Goal: Task Accomplishment & Management: Manage account settings

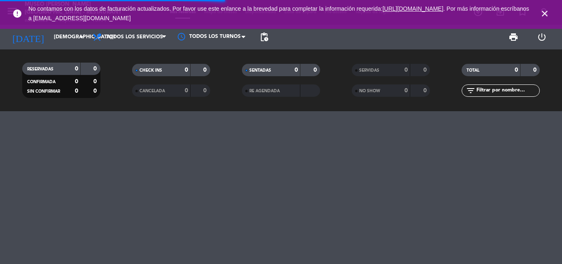
click at [483, 90] on input "text" at bounding box center [508, 90] width 64 height 9
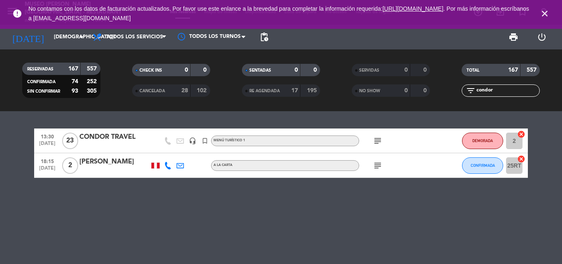
type input "condor"
click at [122, 135] on div "CONDOR TRAVEL" at bounding box center [114, 137] width 70 height 11
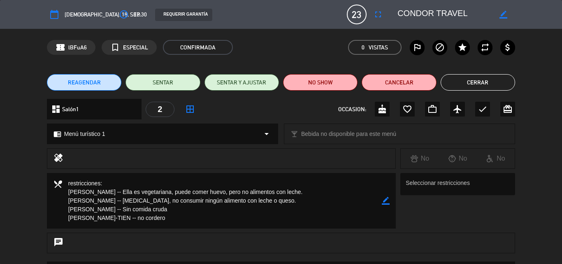
click at [478, 71] on div "REAGENDAR SENTAR SENTAR Y AJUSTAR NO SHOW Cancelar Cerrar" at bounding box center [281, 82] width 562 height 33
click at [476, 83] on button "Cerrar" at bounding box center [478, 82] width 75 height 16
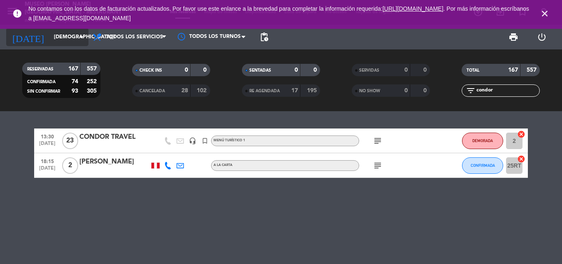
click at [65, 35] on input "[DEMOGRAPHIC_DATA][DATE]" at bounding box center [85, 37] width 70 height 14
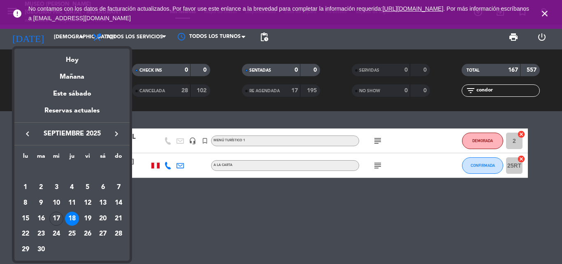
click at [51, 216] on div "17" at bounding box center [56, 219] width 14 height 14
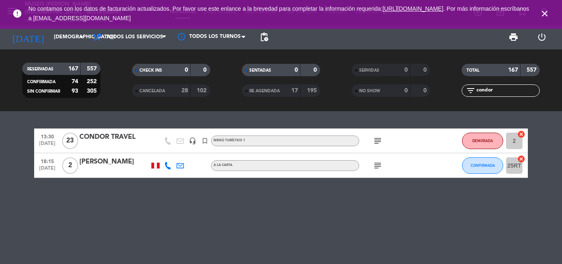
type input "[DATE]"
drag, startPoint x: 502, startPoint y: 92, endPoint x: 369, endPoint y: 93, distance: 133.0
click at [369, 93] on div "RESERVADAS 167 557 CONFIRMADA 74 252 SIN CONFIRMAR 93 305 CHECK INS 0 0 CANCELA…" at bounding box center [281, 80] width 562 height 45
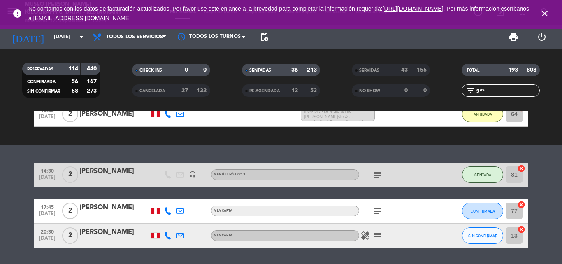
scroll to position [125, 0]
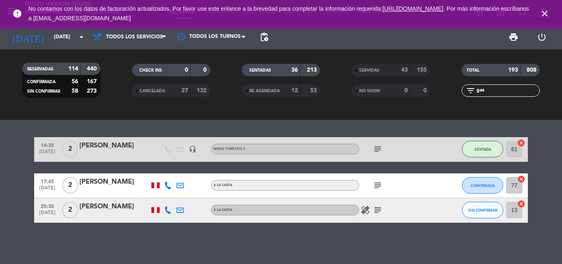
type input "gas"
click at [128, 209] on div "[PERSON_NAME]" at bounding box center [114, 206] width 70 height 11
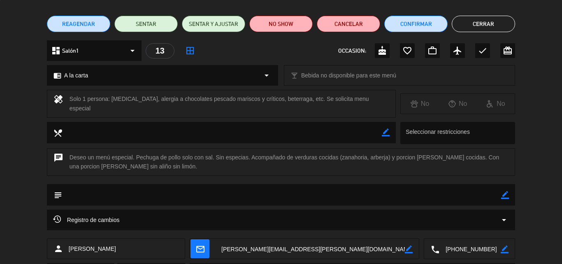
scroll to position [103, 0]
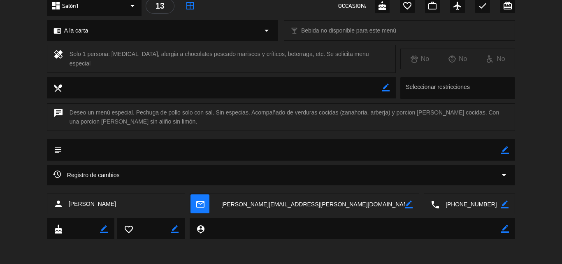
click at [506, 149] on icon "border_color" at bounding box center [505, 150] width 8 height 8
click at [432, 154] on textarea at bounding box center [281, 149] width 439 height 21
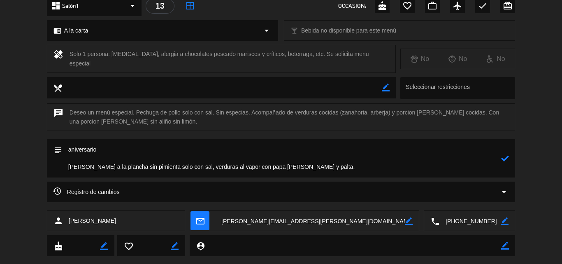
drag, startPoint x: 318, startPoint y: 165, endPoint x: 49, endPoint y: 164, distance: 269.3
click at [52, 165] on div "subject" at bounding box center [281, 158] width 469 height 38
paste textarea "con zanahoria y arberjita al vapor sin aliño con papa [PERSON_NAME] y palta sin…"
drag, startPoint x: 412, startPoint y: 168, endPoint x: 45, endPoint y: 172, distance: 366.9
click at [45, 172] on div "subject" at bounding box center [281, 160] width 562 height 42
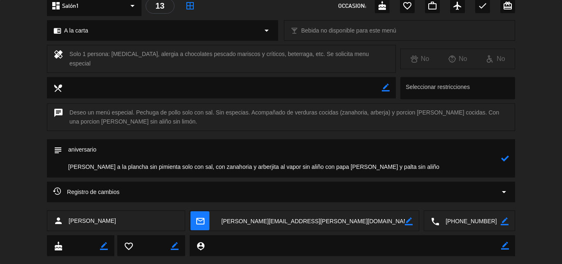
paste textarea
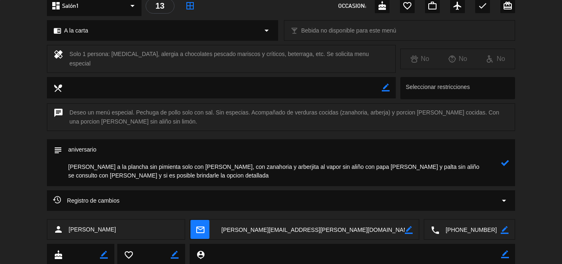
drag, startPoint x: 403, startPoint y: 168, endPoint x: 70, endPoint y: 169, distance: 333.1
click at [70, 169] on textarea at bounding box center [281, 162] width 439 height 47
click at [407, 164] on textarea at bounding box center [281, 162] width 439 height 47
click at [405, 169] on textarea at bounding box center [281, 162] width 439 height 47
drag, startPoint x: 404, startPoint y: 167, endPoint x: 56, endPoint y: 169, distance: 347.9
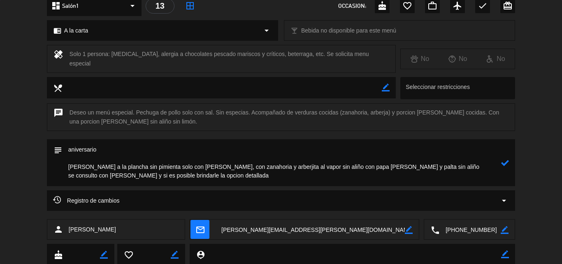
click at [56, 169] on div "subject" at bounding box center [281, 162] width 469 height 47
type textarea "aniversario [PERSON_NAME] a la plancha sin pimienta solo con [PERSON_NAME], con…"
click at [506, 159] on icon at bounding box center [505, 163] width 8 height 8
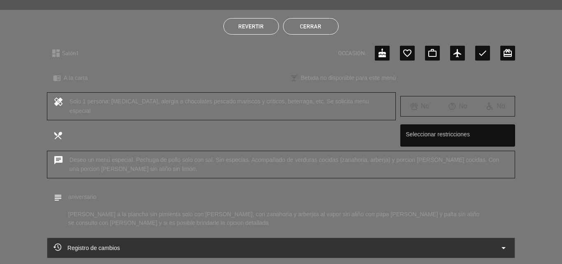
scroll to position [0, 0]
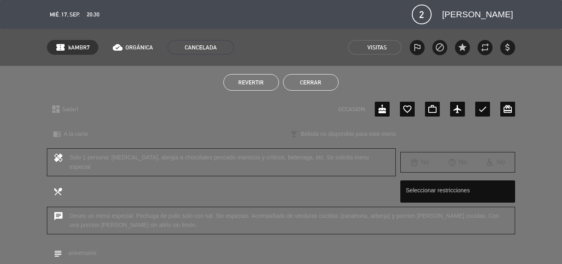
click at [313, 80] on button "Cerrar" at bounding box center [311, 82] width 56 height 16
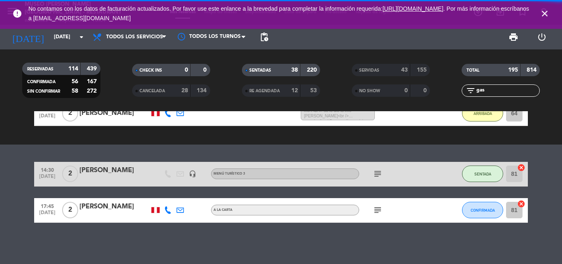
drag, startPoint x: 495, startPoint y: 91, endPoint x: 399, endPoint y: 91, distance: 96.3
click at [399, 91] on div "RESERVADAS 114 439 CONFIRMADA 56 167 SIN CONFIRMAR 58 272 CHECK INS 0 0 CANCELA…" at bounding box center [281, 80] width 562 height 45
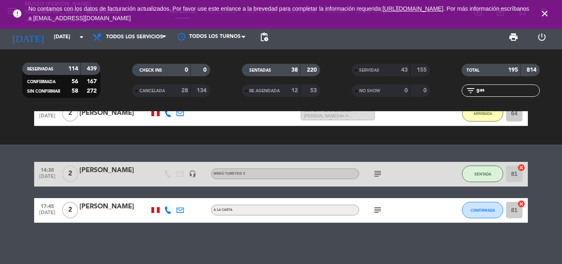
scroll to position [64, 0]
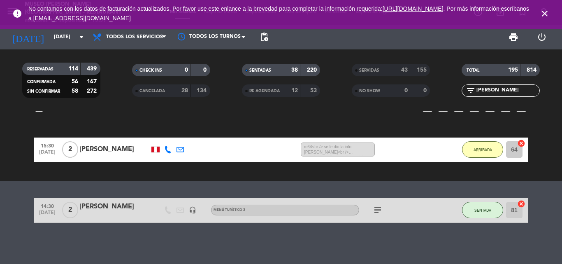
click at [367, 70] on span "SERVIDAS" at bounding box center [369, 70] width 20 height 4
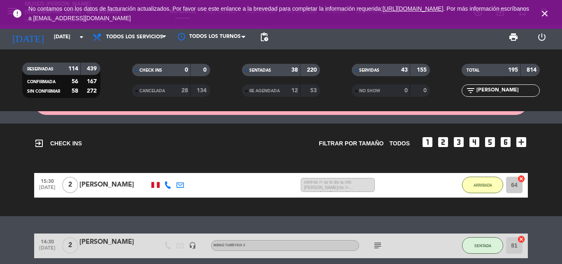
scroll to position [0, 0]
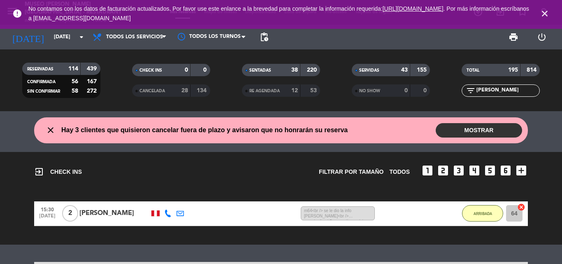
click at [159, 90] on span "CANCELADA" at bounding box center [153, 91] width 26 height 4
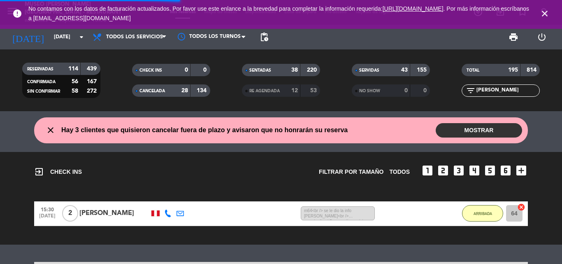
click at [500, 93] on input "[PERSON_NAME]" at bounding box center [508, 90] width 64 height 9
type input "g"
type input "[PERSON_NAME]"
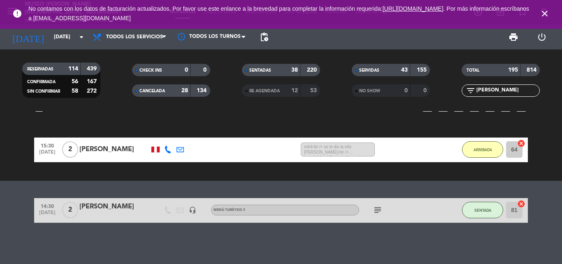
click at [368, 67] on div "SERVIDAS" at bounding box center [373, 69] width 38 height 9
click at [503, 90] on input "[PERSON_NAME]" at bounding box center [508, 90] width 64 height 9
click at [154, 86] on div "CANCELADA" at bounding box center [153, 90] width 38 height 9
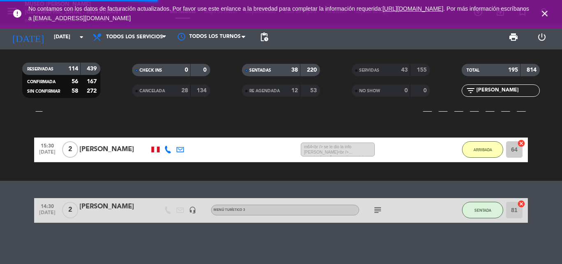
click at [154, 86] on div "CANCELADA" at bounding box center [153, 90] width 38 height 9
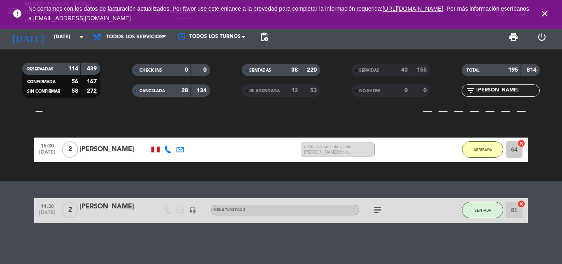
drag, startPoint x: 501, startPoint y: 90, endPoint x: 400, endPoint y: 91, distance: 101.3
click at [402, 91] on div "RESERVADAS 114 439 CONFIRMADA 56 167 SIN CONFIRMAR 58 272 CHECK INS 0 0 CANCELA…" at bounding box center [281, 80] width 562 height 45
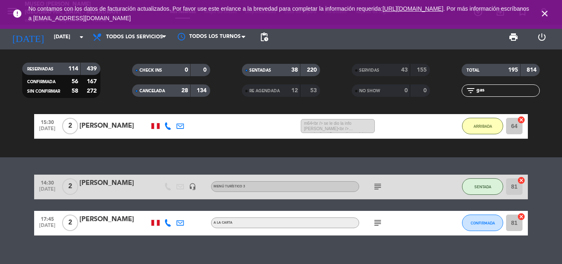
scroll to position [100, 0]
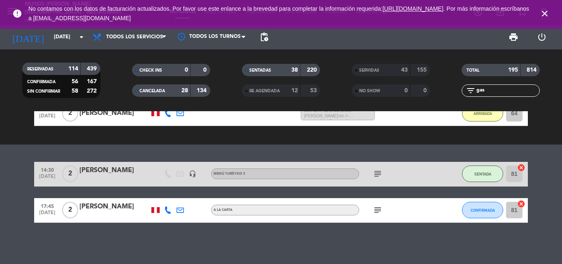
click at [152, 91] on span "CANCELADA" at bounding box center [153, 91] width 26 height 4
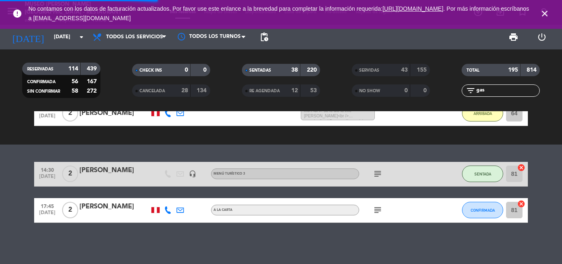
click at [152, 91] on span "CANCELADA" at bounding box center [153, 91] width 26 height 4
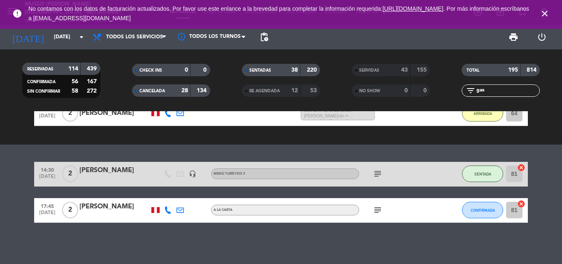
click at [102, 207] on div "[PERSON_NAME]" at bounding box center [114, 206] width 70 height 11
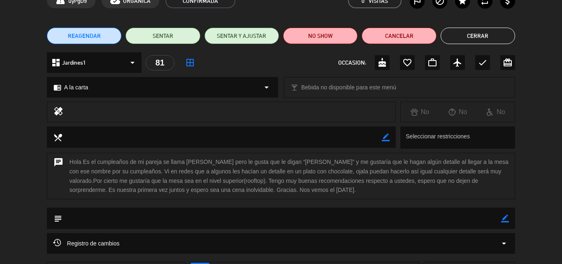
scroll to position [0, 0]
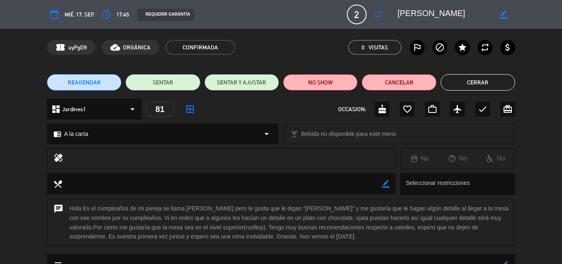
click at [468, 77] on button "Cerrar" at bounding box center [478, 82] width 75 height 16
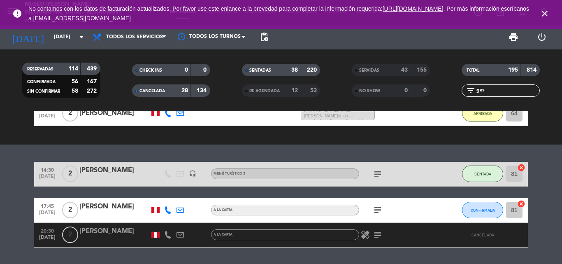
click at [130, 232] on div "[PERSON_NAME]" at bounding box center [114, 231] width 70 height 11
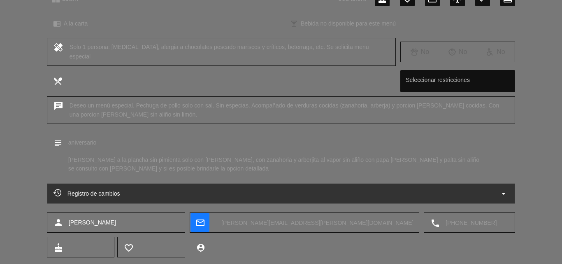
scroll to position [129, 0]
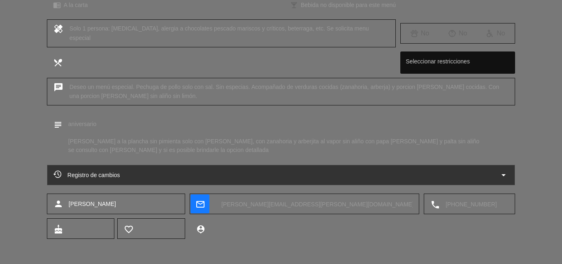
click at [503, 175] on icon "arrow_drop_down" at bounding box center [504, 175] width 10 height 10
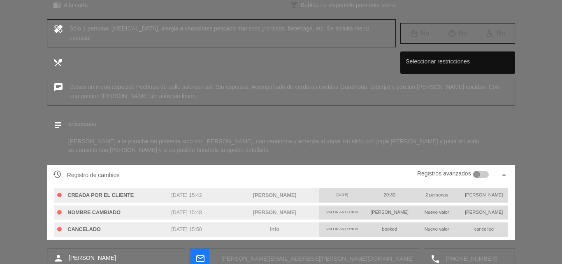
click at [477, 174] on div at bounding box center [476, 174] width 7 height 7
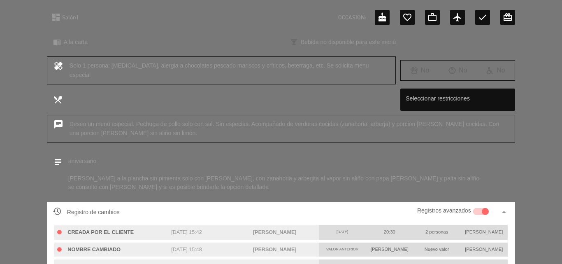
scroll to position [0, 0]
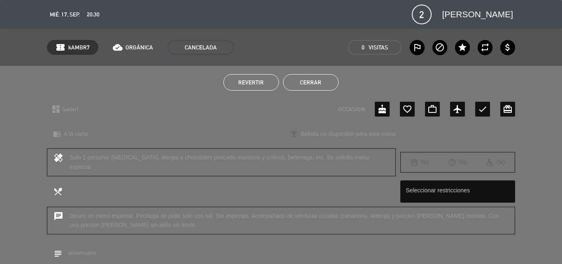
click at [312, 81] on button "Cerrar" at bounding box center [311, 82] width 56 height 16
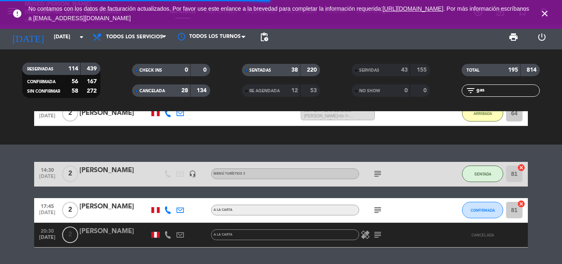
drag, startPoint x: 373, startPoint y: 91, endPoint x: 367, endPoint y: 91, distance: 5.8
click at [368, 91] on div "RESERVADAS 114 439 CONFIRMADA 56 167 SIN CONFIRMAR 58 272 CHECK INS 0 0 CANCELA…" at bounding box center [281, 80] width 562 height 45
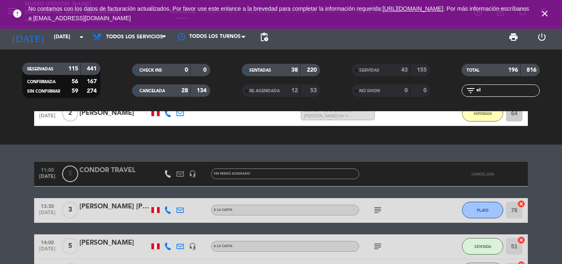
type input "[PERSON_NAME]"
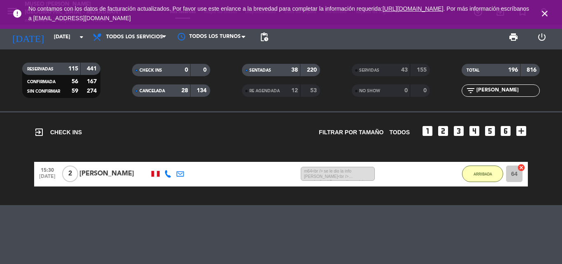
drag, startPoint x: 463, startPoint y: 90, endPoint x: 457, endPoint y: 90, distance: 6.6
click at [457, 90] on div "filter_list [PERSON_NAME]" at bounding box center [501, 90] width 110 height 12
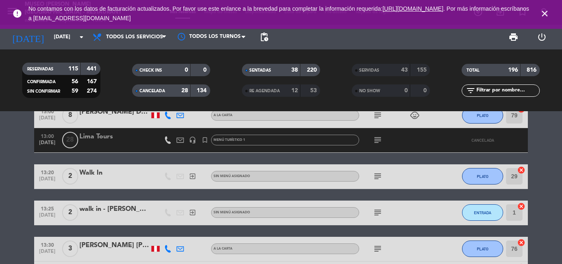
scroll to position [512, 0]
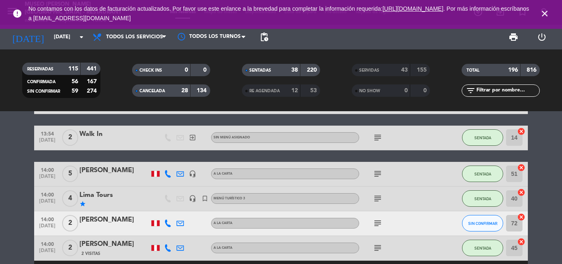
click at [492, 93] on input "text" at bounding box center [508, 90] width 64 height 9
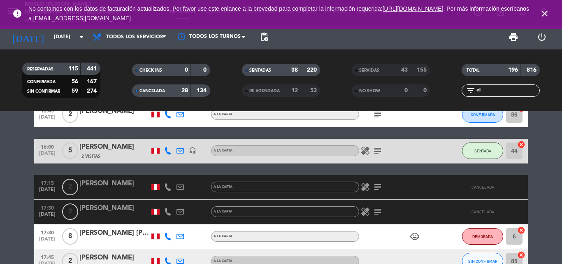
scroll to position [209, 0]
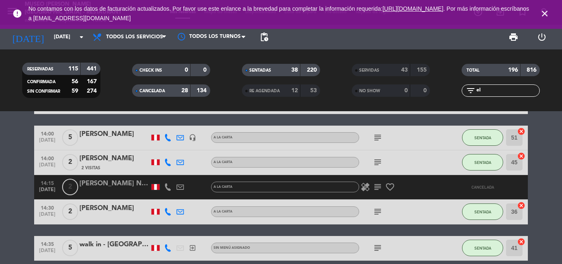
type input "el"
click at [547, 12] on icon "close" at bounding box center [545, 14] width 10 height 10
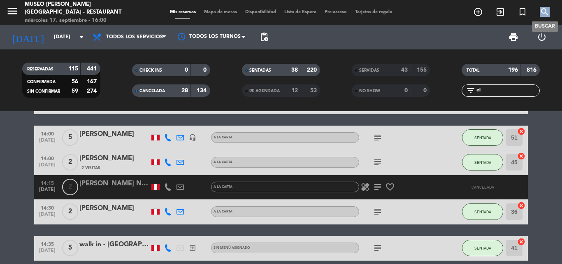
click at [547, 12] on icon "search" at bounding box center [545, 12] width 10 height 10
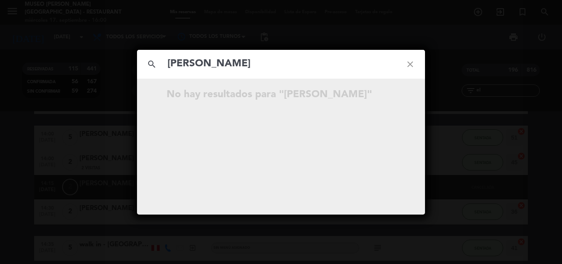
click at [168, 64] on input "[PERSON_NAME]" at bounding box center [281, 64] width 229 height 17
type input "[PERSON_NAME]"
click at [410, 64] on icon "close" at bounding box center [411, 64] width 30 height 30
drag, startPoint x: 413, startPoint y: 64, endPoint x: 415, endPoint y: 116, distance: 51.9
click at [413, 64] on icon "close" at bounding box center [411, 64] width 30 height 30
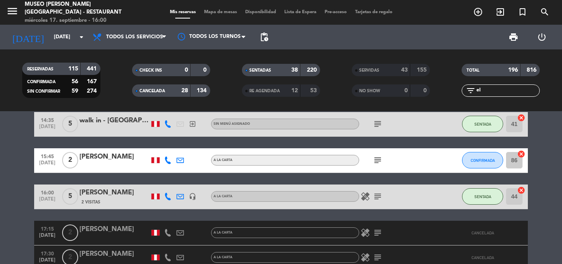
scroll to position [332, 0]
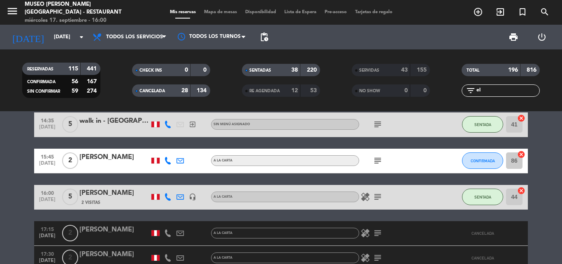
drag, startPoint x: 494, startPoint y: 90, endPoint x: 405, endPoint y: 93, distance: 88.6
click at [420, 93] on div "RESERVADAS 115 441 CONFIRMADA 56 167 SIN CONFIRMAR 59 274 CHECK INS 0 0 CANCELA…" at bounding box center [281, 80] width 562 height 45
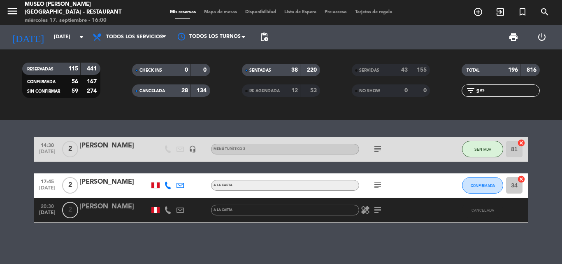
scroll to position [125, 0]
type input "gas"
click at [117, 205] on div "[PERSON_NAME]" at bounding box center [114, 206] width 70 height 11
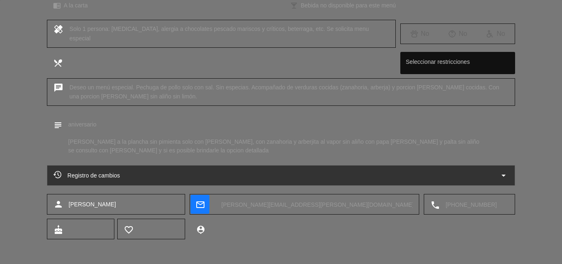
scroll to position [129, 0]
click at [504, 172] on icon "arrow_drop_down" at bounding box center [504, 175] width 10 height 10
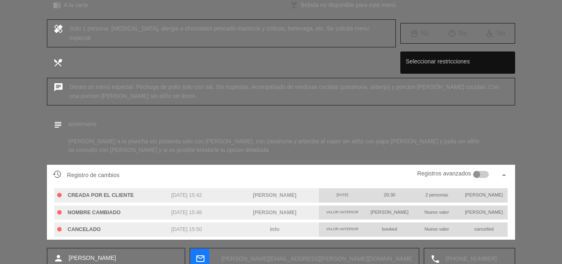
click at [478, 173] on div at bounding box center [476, 174] width 7 height 7
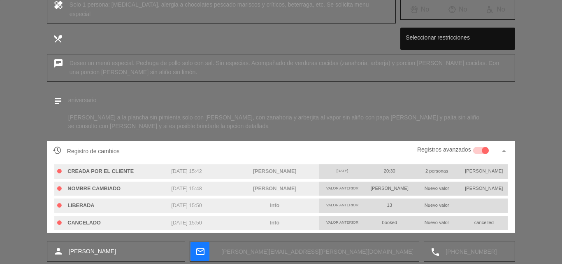
scroll to position [213, 0]
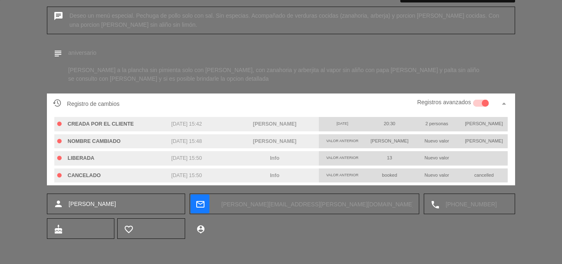
click at [484, 100] on div at bounding box center [485, 103] width 7 height 7
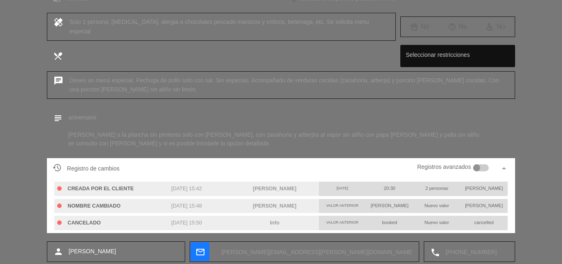
scroll to position [0, 0]
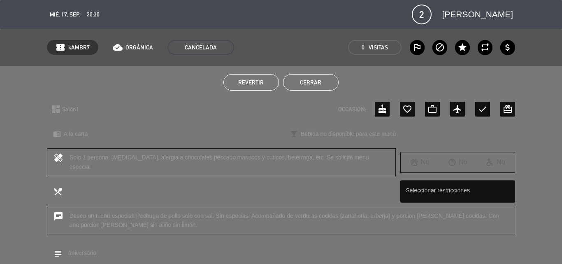
click at [249, 80] on span "Revertir" at bounding box center [251, 82] width 26 height 7
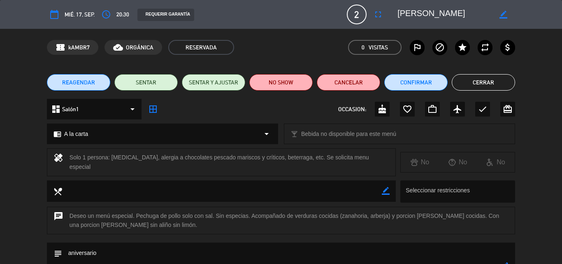
drag, startPoint x: 485, startPoint y: 16, endPoint x: 390, endPoint y: 15, distance: 95.1
click at [390, 15] on editable-input "border_color" at bounding box center [452, 14] width 128 height 15
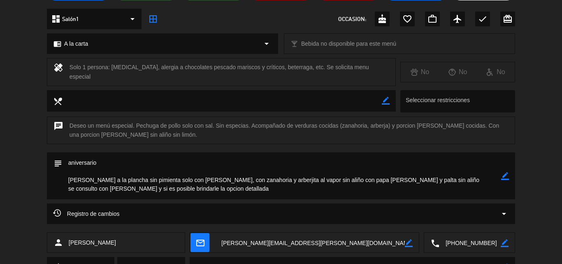
scroll to position [129, 0]
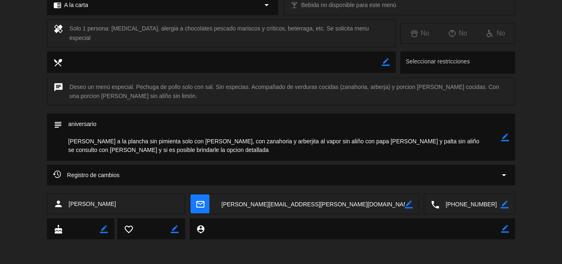
drag, startPoint x: 464, startPoint y: 203, endPoint x: 456, endPoint y: 192, distance: 14.2
click at [464, 203] on textarea at bounding box center [470, 204] width 61 height 21
drag, startPoint x: 399, startPoint y: 139, endPoint x: 65, endPoint y: 140, distance: 333.9
click at [65, 140] on textarea at bounding box center [281, 137] width 439 height 47
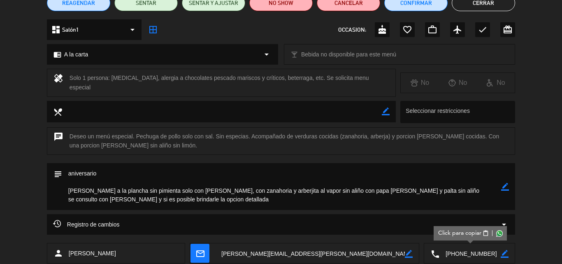
scroll to position [0, 0]
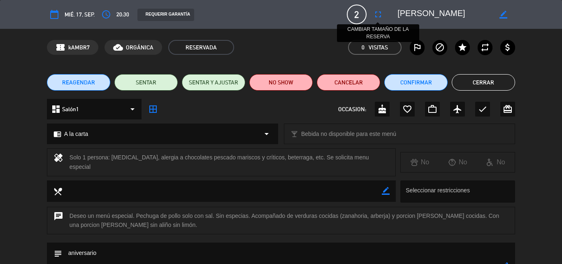
drag, startPoint x: 461, startPoint y: 13, endPoint x: 374, endPoint y: 13, distance: 86.9
click at [374, 13] on div "calendar_today mié. 17, sep. access_time 20:30 REQUERIR GARANTÍA 2 [PERSON_NAME…" at bounding box center [281, 15] width 469 height 20
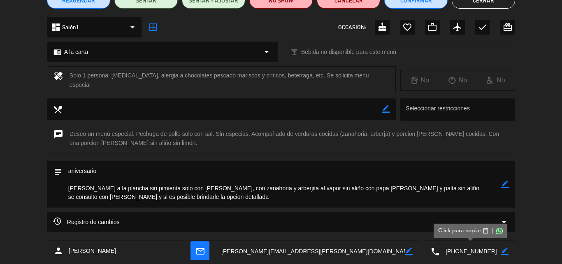
scroll to position [82, 0]
click at [404, 187] on textarea at bounding box center [281, 183] width 439 height 47
drag, startPoint x: 239, startPoint y: 196, endPoint x: 38, endPoint y: 189, distance: 201.1
click at [38, 189] on div "subject border_color" at bounding box center [281, 185] width 562 height 51
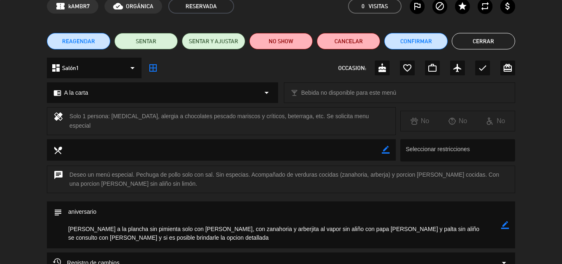
click at [469, 39] on button "Cerrar" at bounding box center [483, 41] width 63 height 16
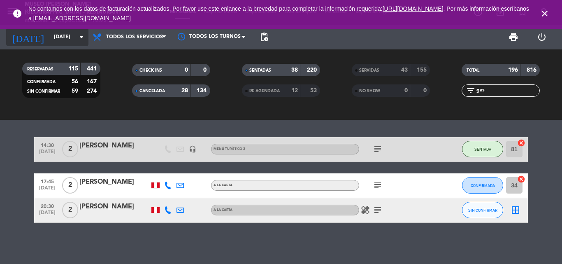
click at [52, 39] on input "[DATE]" at bounding box center [85, 37] width 70 height 14
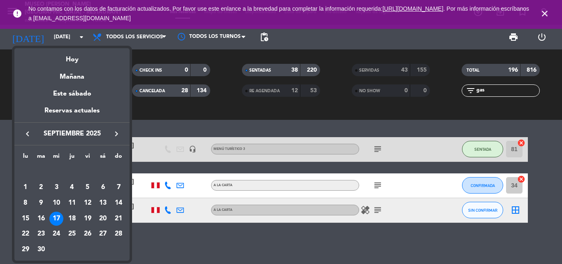
click at [119, 132] on icon "keyboard_arrow_right" at bounding box center [117, 134] width 10 height 10
click at [76, 184] on div "2" at bounding box center [72, 187] width 14 height 14
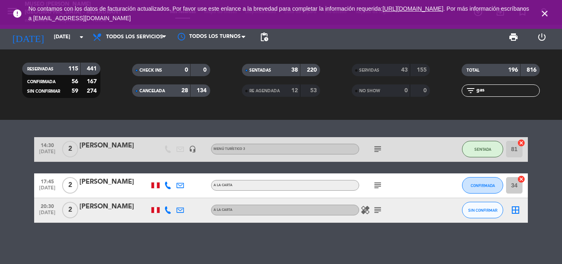
type input "[DEMOGRAPHIC_DATA][DATE]"
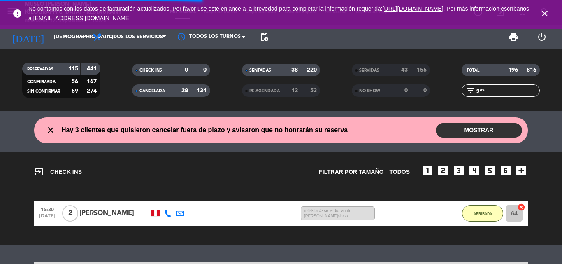
drag, startPoint x: 499, startPoint y: 93, endPoint x: 417, endPoint y: 92, distance: 81.5
click at [418, 92] on div "RESERVADAS 115 441 CONFIRMADA 56 167 SIN CONFIRMAR 59 274 CHECK INS 0 0 CANCELA…" at bounding box center [281, 80] width 562 height 45
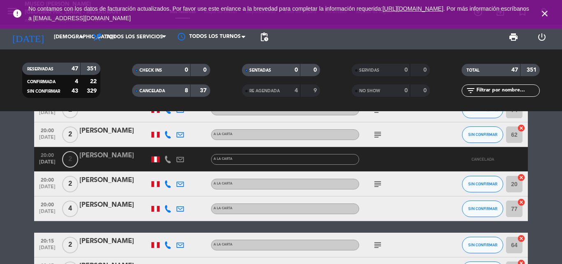
scroll to position [1153, 0]
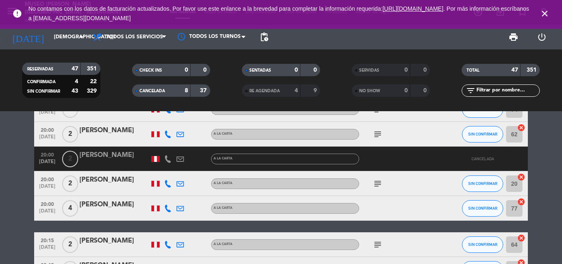
click at [156, 90] on span "CANCELADA" at bounding box center [153, 91] width 26 height 4
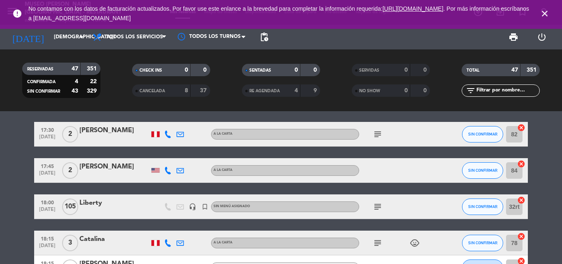
scroll to position [415, 0]
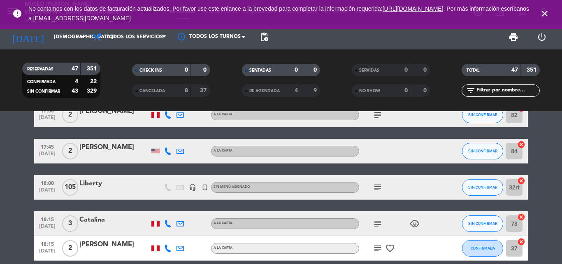
click at [378, 189] on icon "subject" at bounding box center [378, 187] width 10 height 10
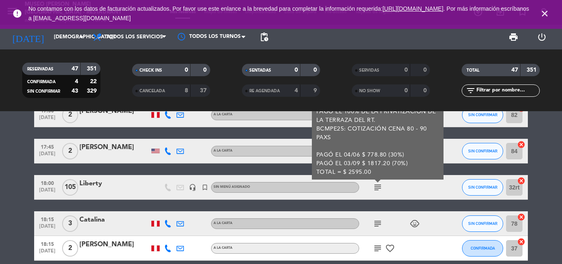
click at [377, 187] on icon "subject" at bounding box center [378, 187] width 10 height 10
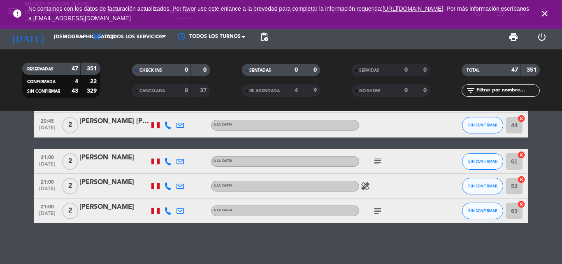
scroll to position [1320, 0]
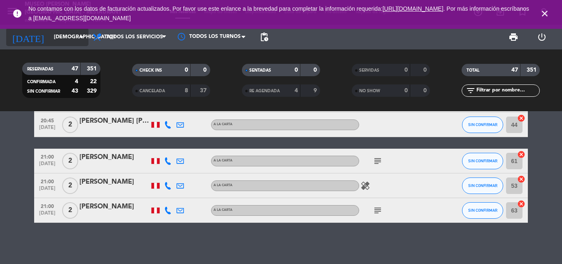
click at [50, 37] on input "[DEMOGRAPHIC_DATA][DATE]" at bounding box center [85, 37] width 70 height 14
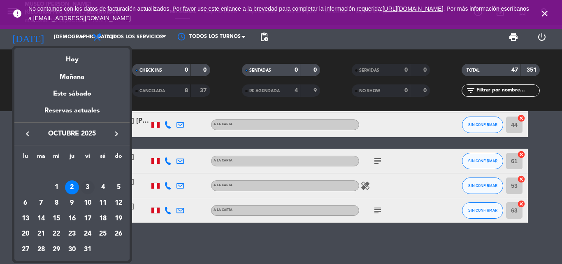
click at [91, 187] on div "3" at bounding box center [88, 187] width 14 height 14
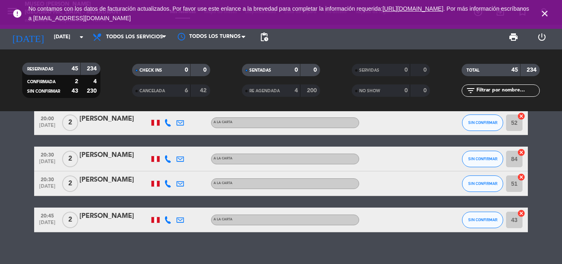
scroll to position [1225, 0]
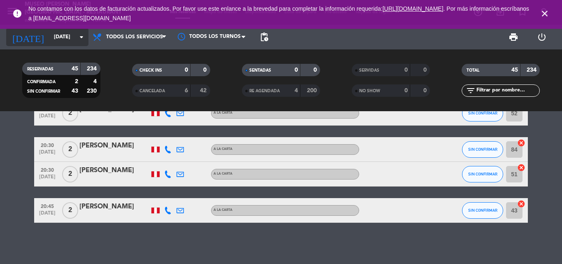
click at [56, 35] on input "[DATE]" at bounding box center [85, 37] width 70 height 14
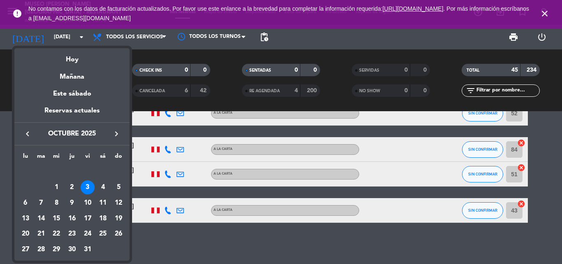
click at [26, 134] on icon "keyboard_arrow_left" at bounding box center [28, 134] width 10 height 10
click at [88, 214] on div "19" at bounding box center [88, 219] width 14 height 14
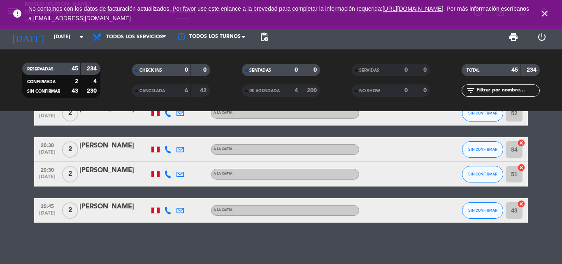
type input "[DATE]"
drag, startPoint x: 497, startPoint y: 90, endPoint x: 503, endPoint y: 90, distance: 6.2
click at [497, 90] on input "text" at bounding box center [508, 90] width 64 height 9
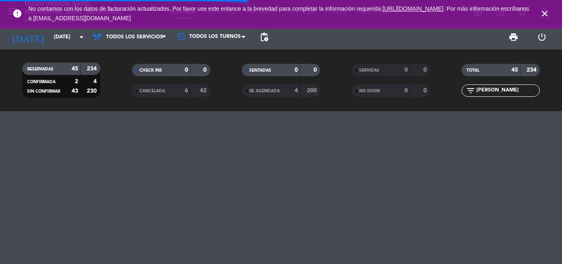
type input "rosas"
